Goal: Share content: Share content

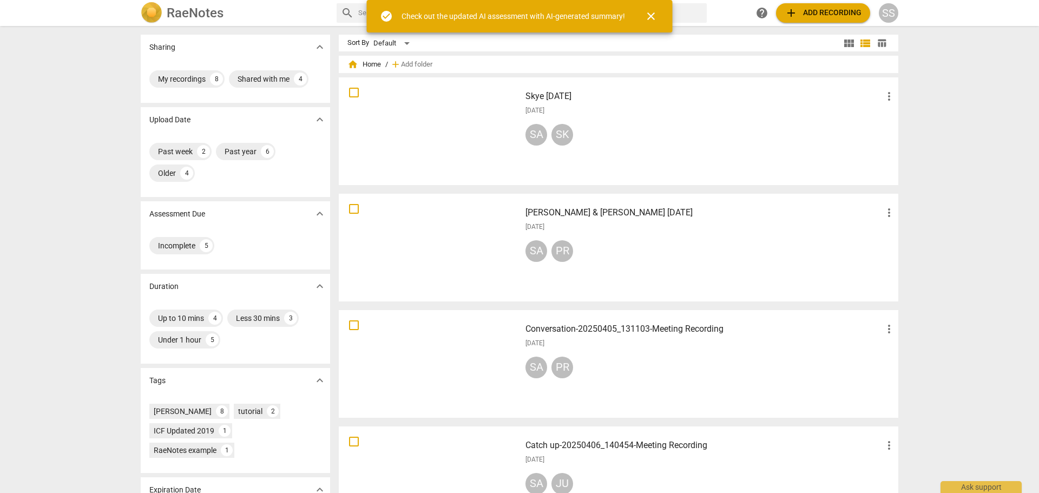
click at [597, 215] on h3 "[PERSON_NAME] & [PERSON_NAME] [DATE]" at bounding box center [703, 212] width 357 height 13
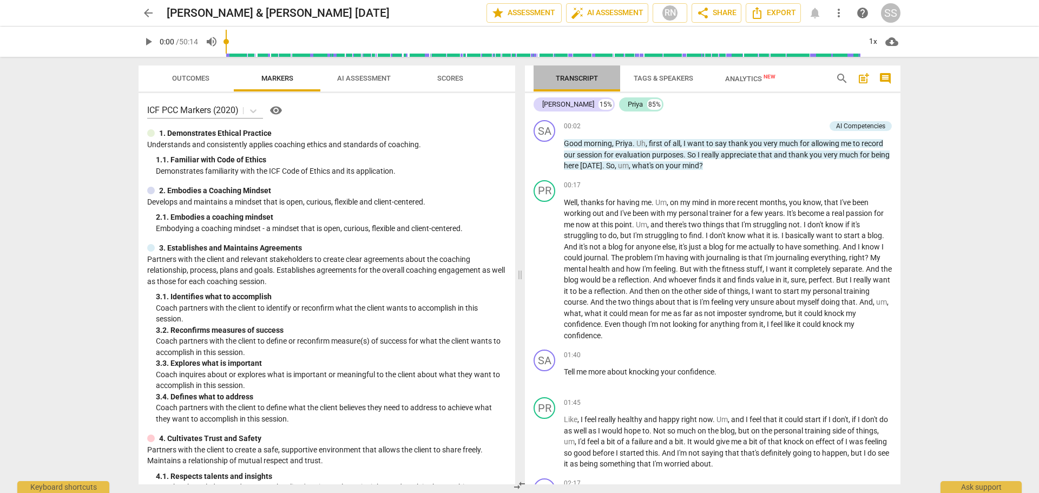
click at [570, 80] on span "Transcript" at bounding box center [577, 78] width 42 height 8
click at [712, 9] on span "share Share" at bounding box center [716, 12] width 40 height 13
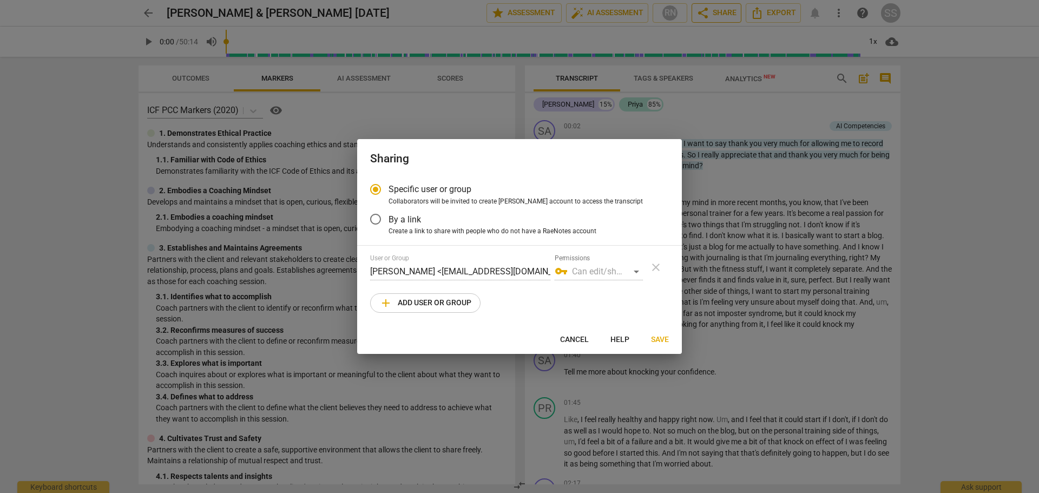
radio input "false"
click at [375, 218] on input "By a link" at bounding box center [375, 219] width 26 height 26
radio input "false"
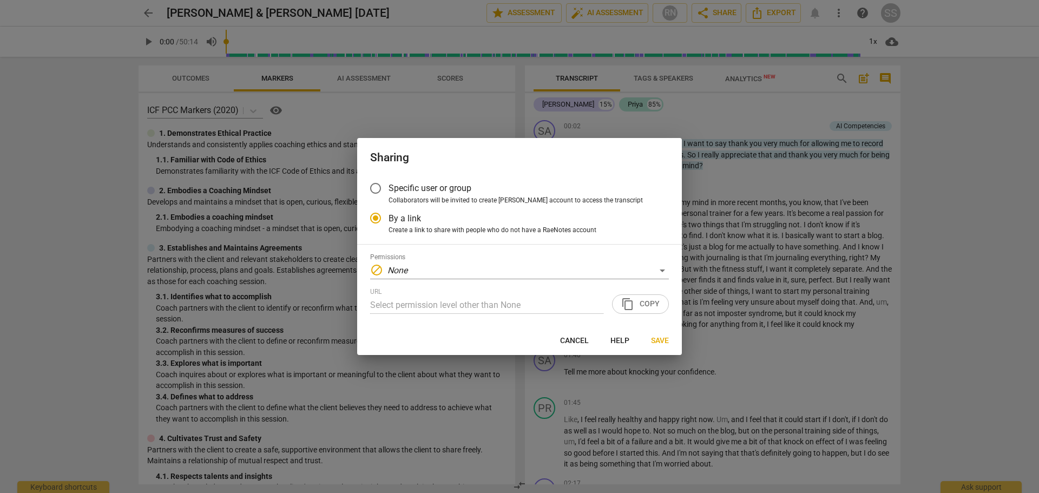
click at [378, 188] on input "Specific user or group" at bounding box center [375, 188] width 26 height 26
radio input "false"
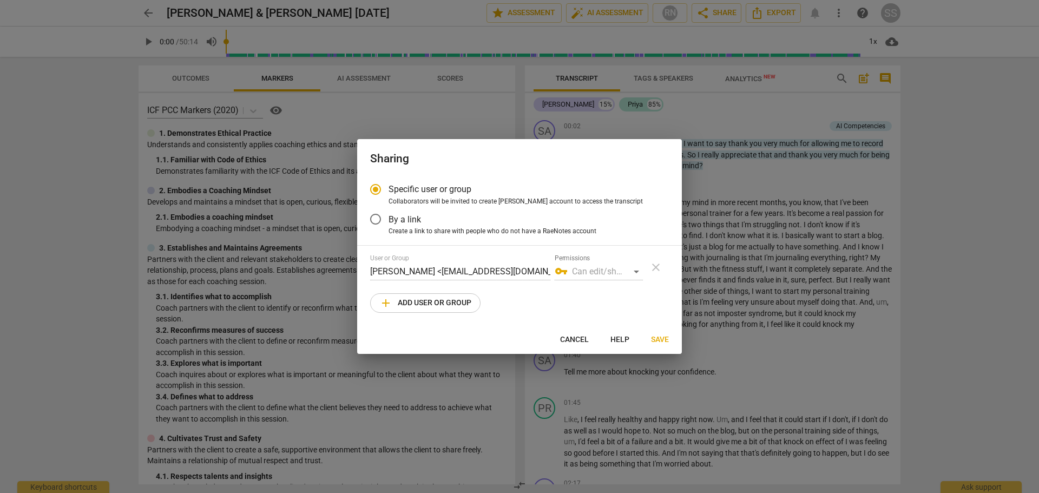
click at [638, 271] on div "vpn_key Can edit/share" at bounding box center [599, 271] width 88 height 17
click at [636, 271] on div "vpn_key Can edit/share" at bounding box center [599, 271] width 88 height 17
click at [590, 272] on div "vpn_key Can edit/share" at bounding box center [599, 271] width 88 height 17
click at [637, 271] on div "vpn_key Can edit/share" at bounding box center [599, 271] width 88 height 17
click at [562, 273] on span "vpn_key" at bounding box center [561, 271] width 13 height 13
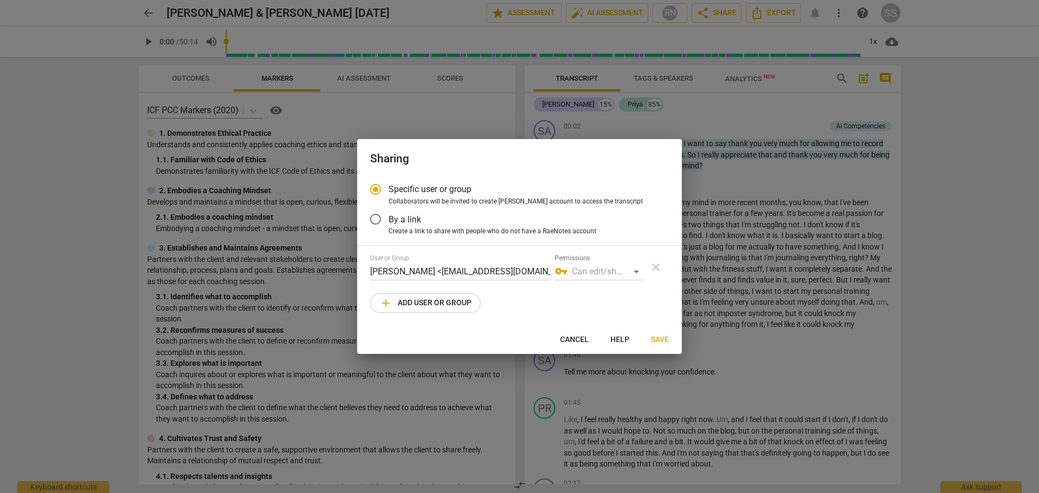
click at [635, 269] on div "vpn_key Can edit/share" at bounding box center [599, 271] width 88 height 17
click at [589, 267] on div "vpn_key Can edit/share" at bounding box center [599, 271] width 88 height 17
click at [377, 225] on input "By a link" at bounding box center [375, 219] width 26 height 26
radio input "false"
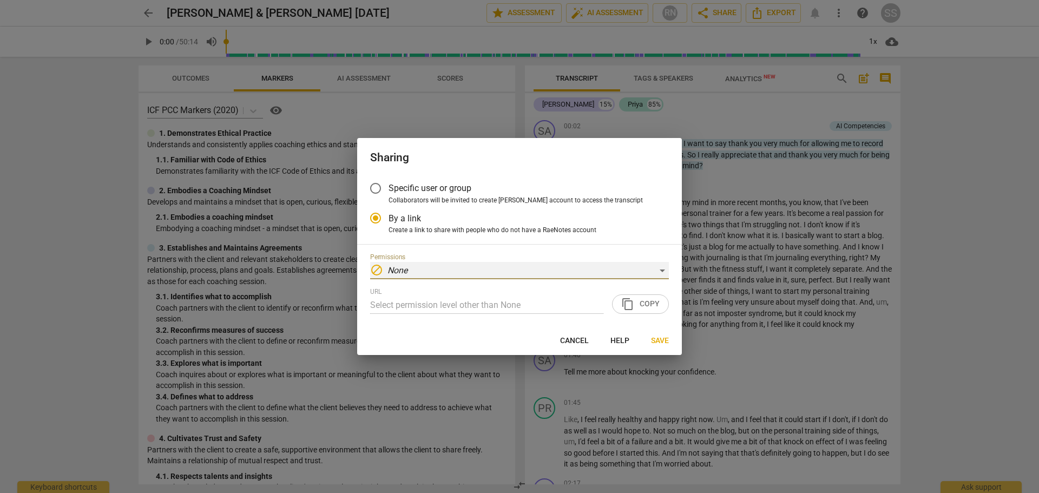
click at [661, 272] on div "block None" at bounding box center [519, 270] width 299 height 17
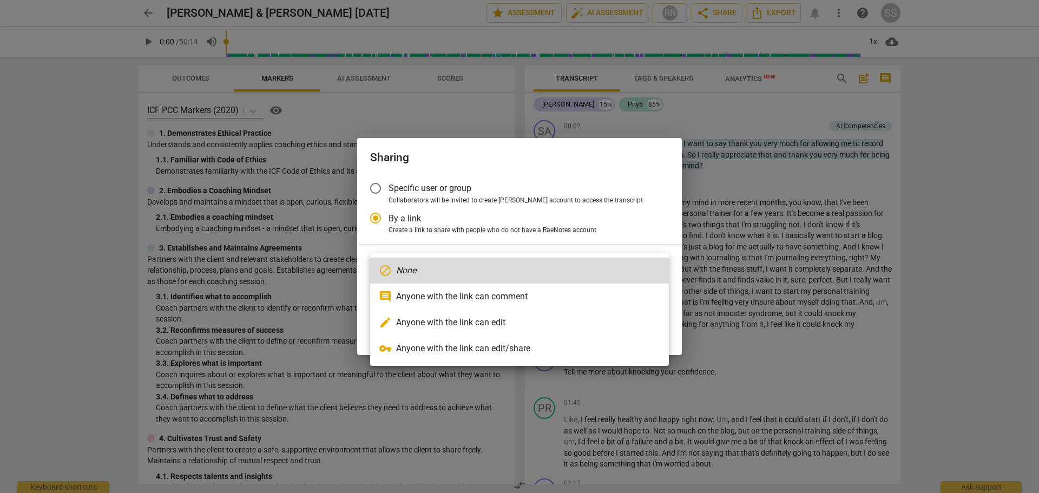
click at [378, 185] on div at bounding box center [519, 246] width 1039 height 493
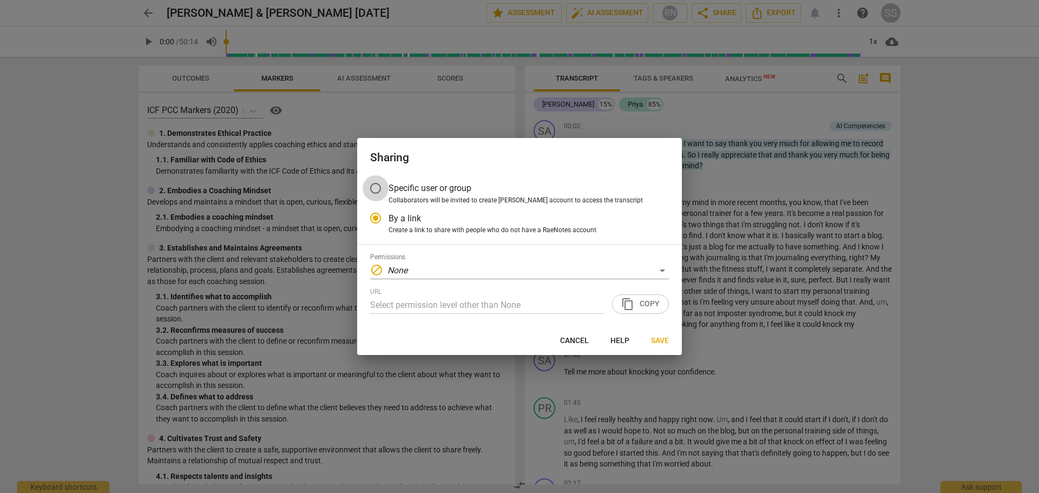
click at [374, 188] on input "Specific user or group" at bounding box center [375, 188] width 26 height 26
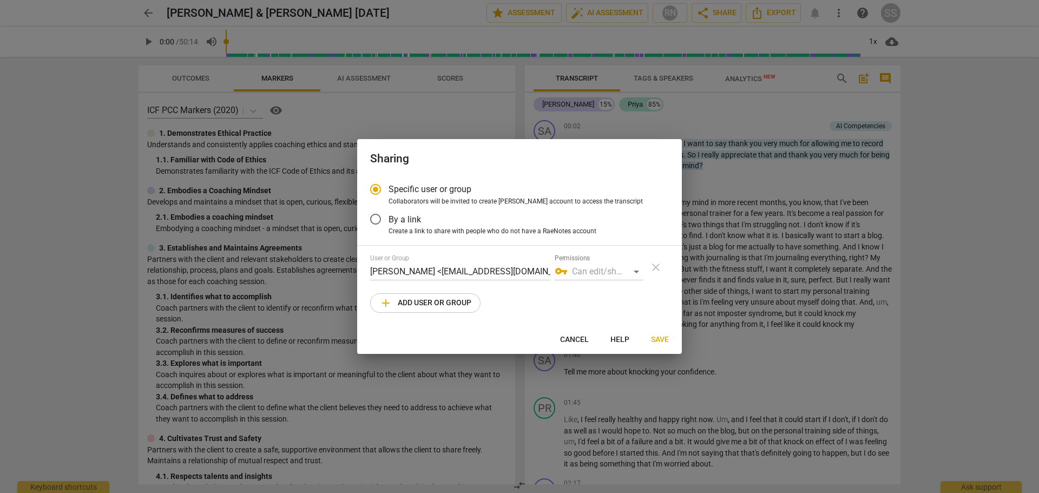
click at [664, 338] on span "Save" at bounding box center [660, 339] width 18 height 11
radio input "false"
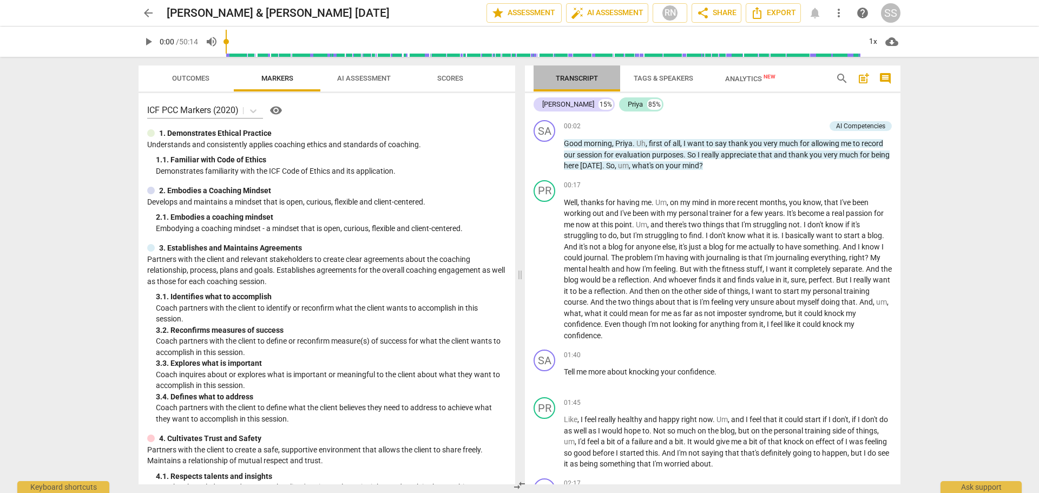
click at [569, 79] on span "Transcript" at bounding box center [577, 78] width 42 height 8
click at [725, 16] on span "share Share" at bounding box center [716, 12] width 40 height 13
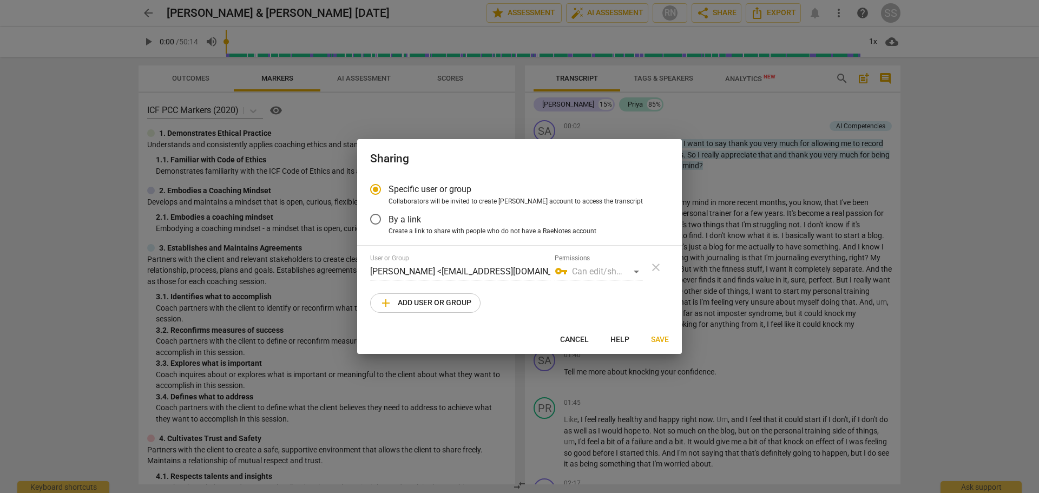
click at [735, 9] on div at bounding box center [519, 246] width 1039 height 493
radio input "false"
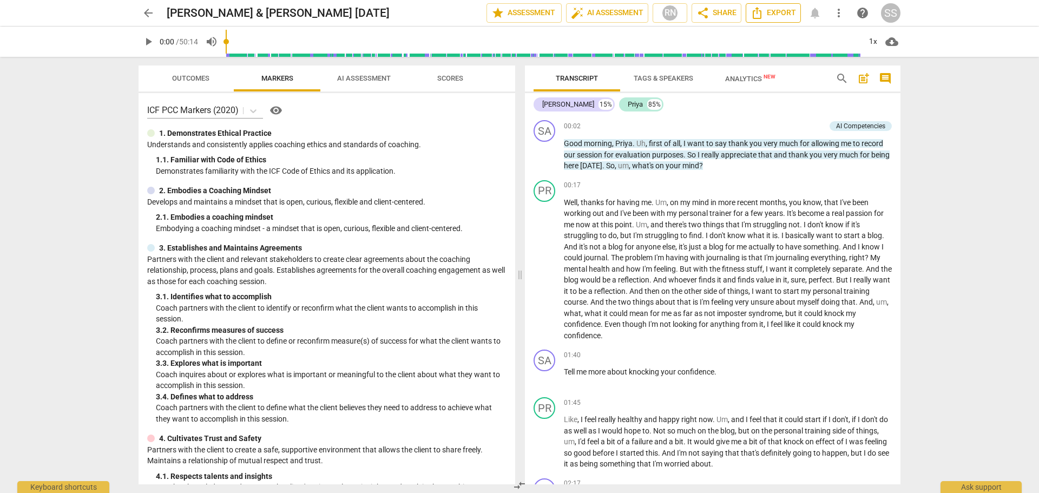
click at [779, 14] on span "Export" at bounding box center [772, 12] width 45 height 13
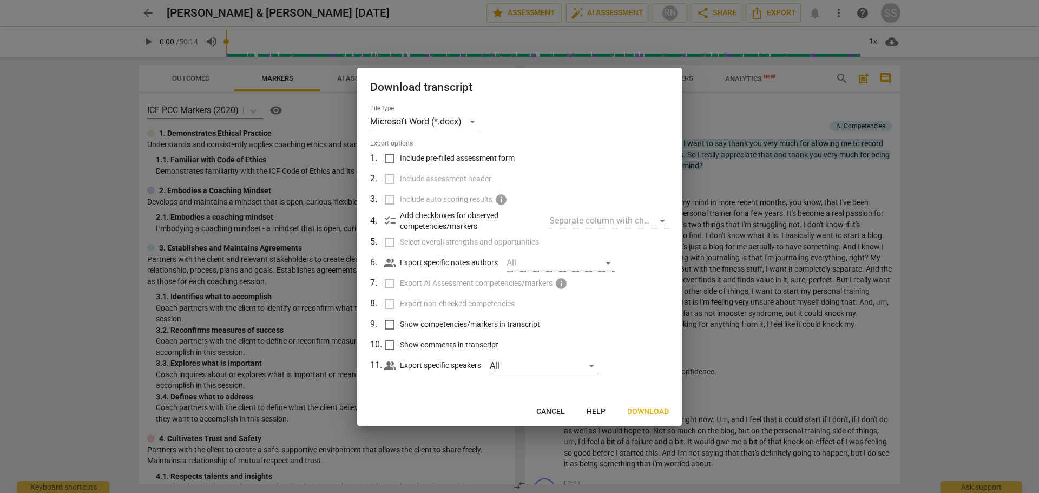
click at [646, 408] on span "Download" at bounding box center [648, 411] width 42 height 11
